Goal: Task Accomplishment & Management: Manage account settings

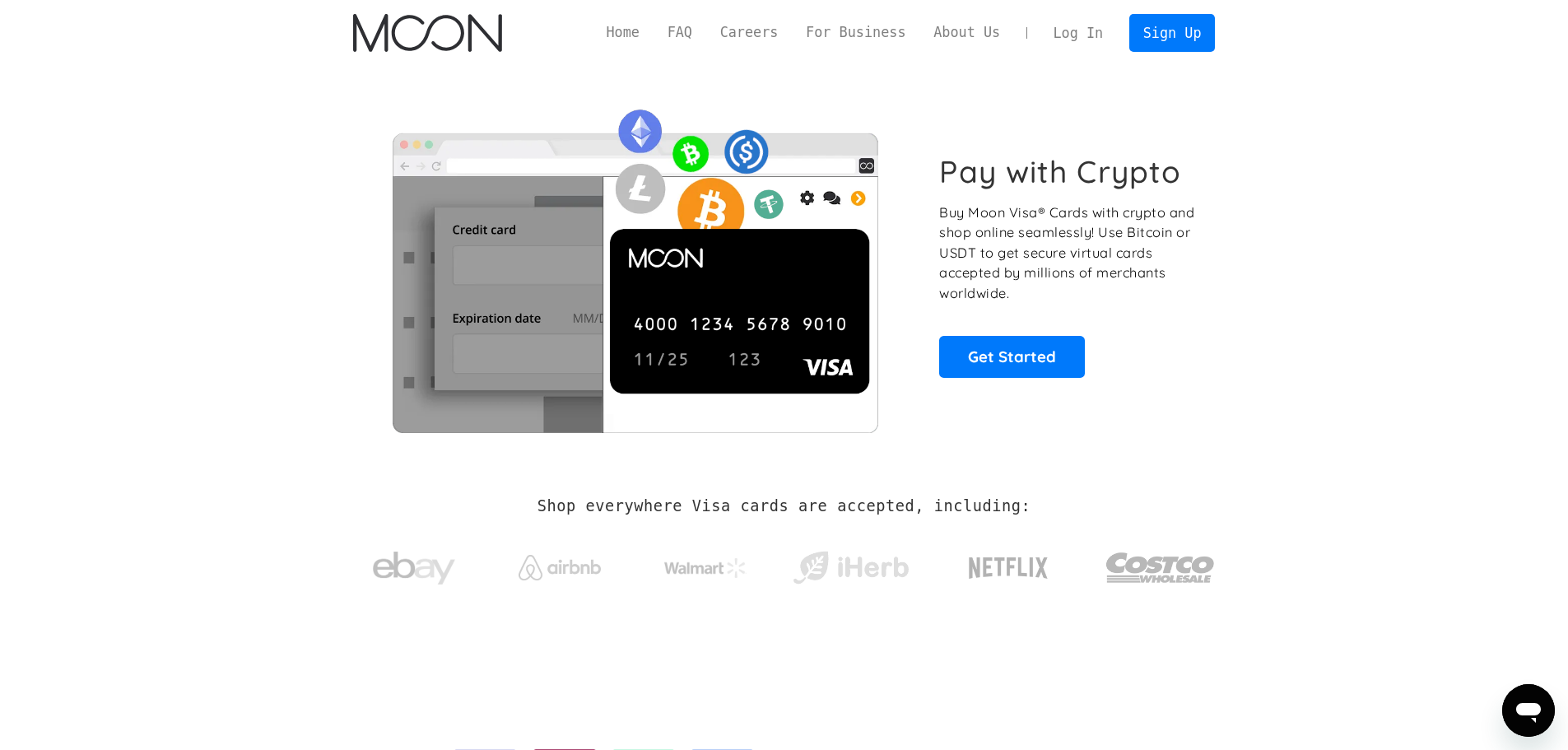
click at [1094, 30] on link "Log In" at bounding box center [1078, 33] width 77 height 36
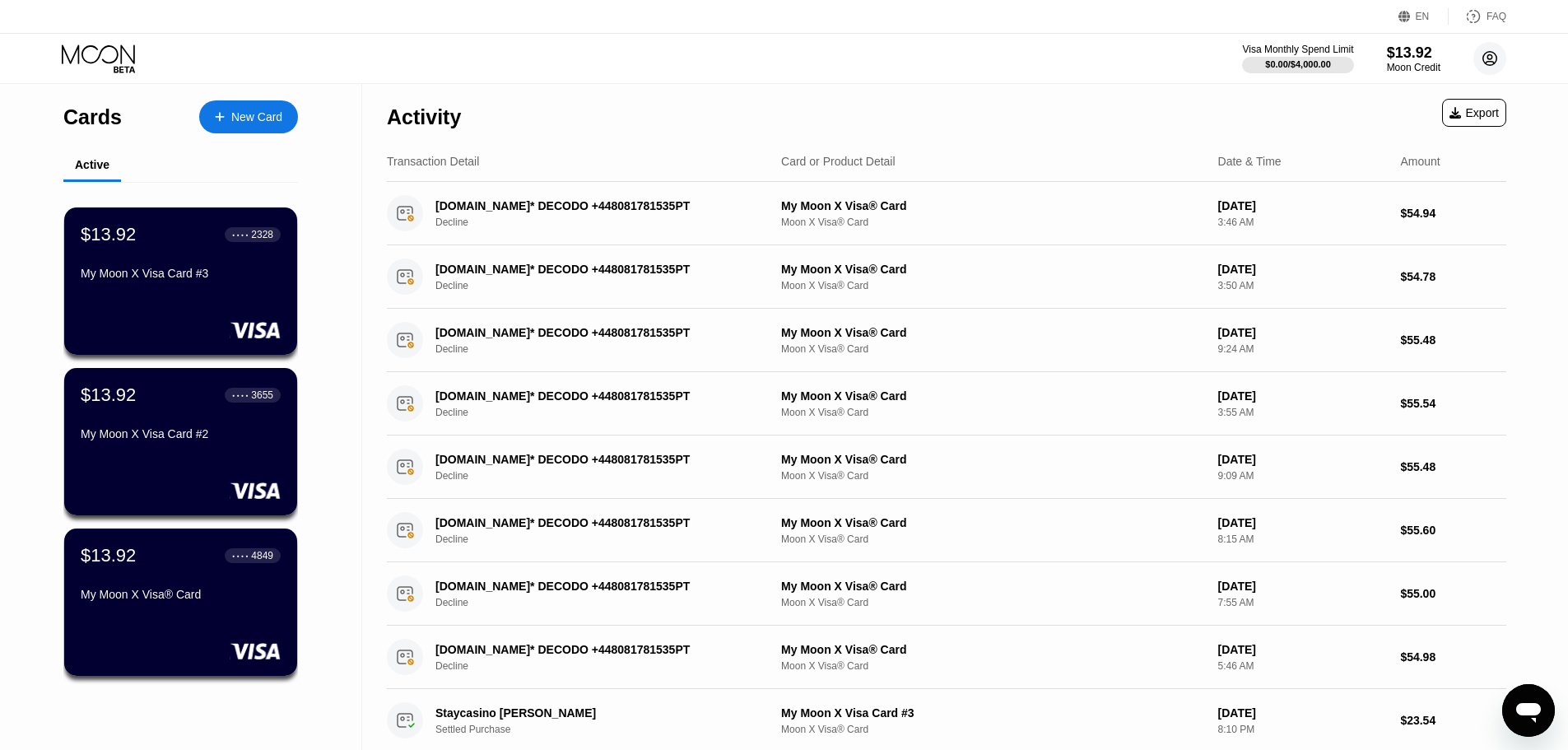
click at [1489, 54] on icon at bounding box center [1489, 58] width 33 height 33
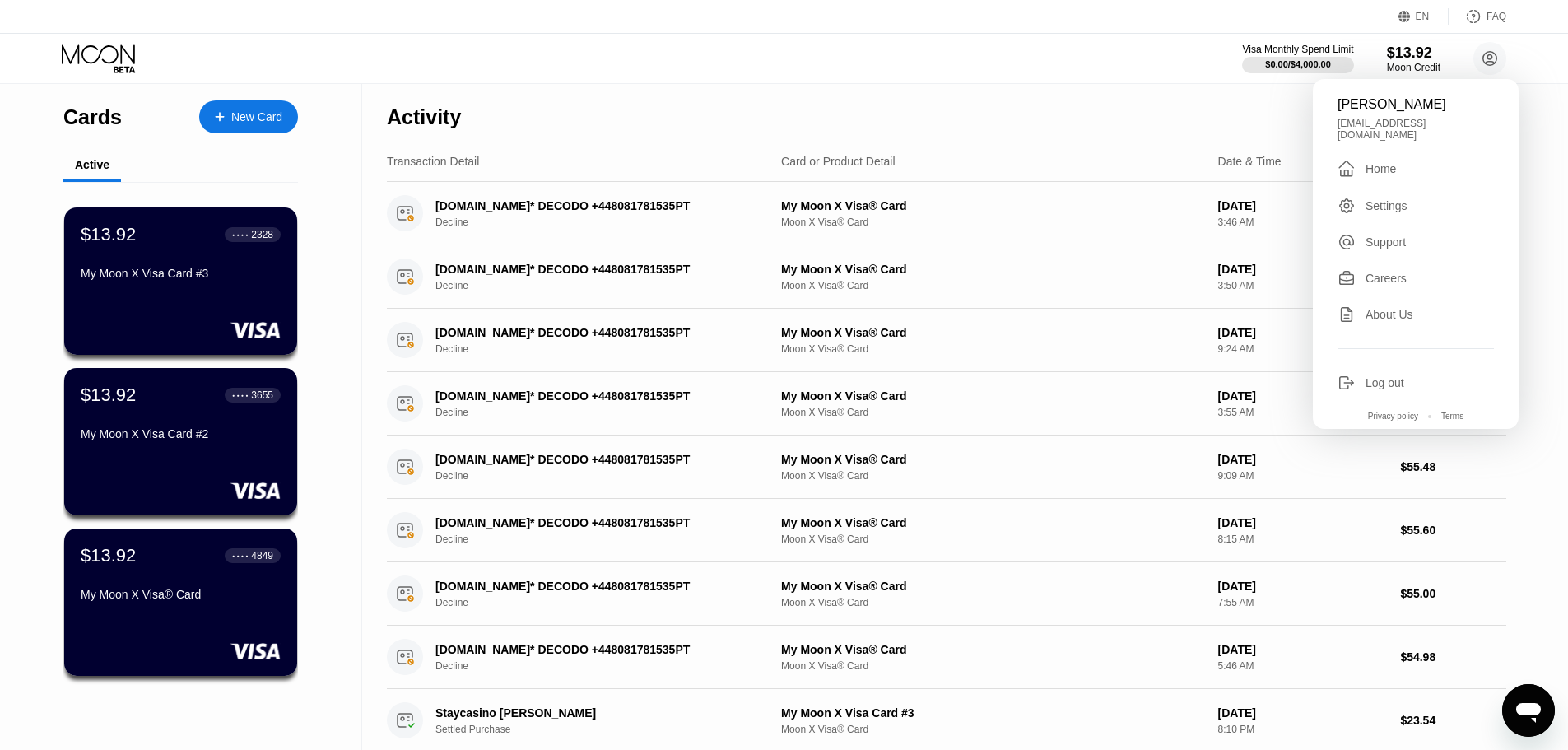
click at [1386, 376] on div "Log out" at bounding box center [1384, 382] width 39 height 13
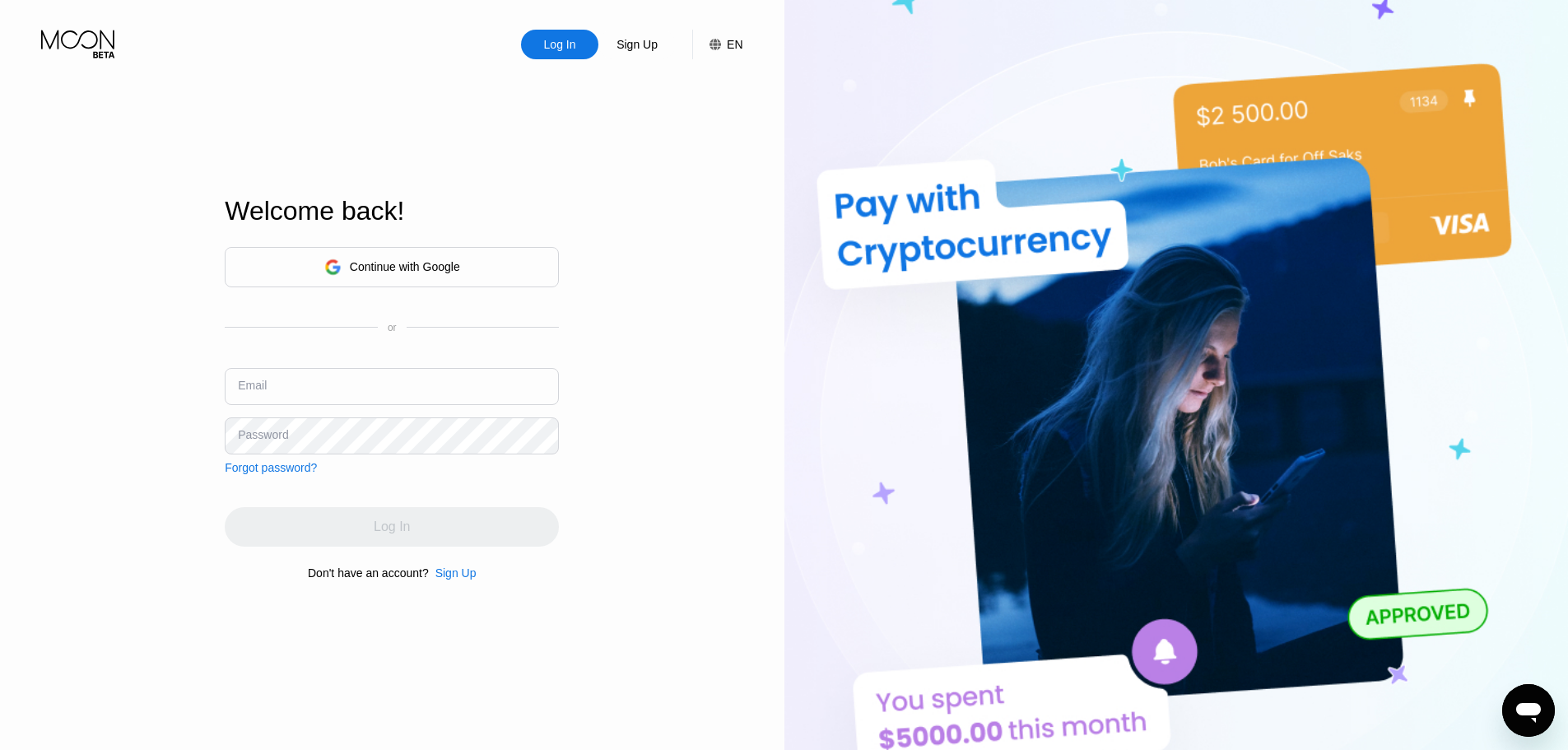
click at [474, 273] on div "Continue with Google" at bounding box center [392, 267] width 335 height 40
